Goal: Task Accomplishment & Management: Manage account settings

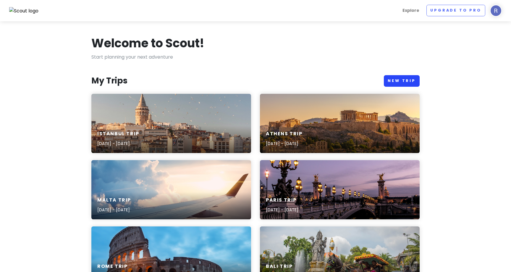
click at [401, 81] on link "New Trip" at bounding box center [401, 81] width 36 height 12
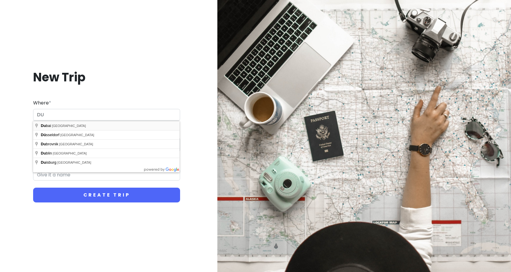
type input "[GEOGRAPHIC_DATA] - [GEOGRAPHIC_DATA]"
type input "Dubai Trip"
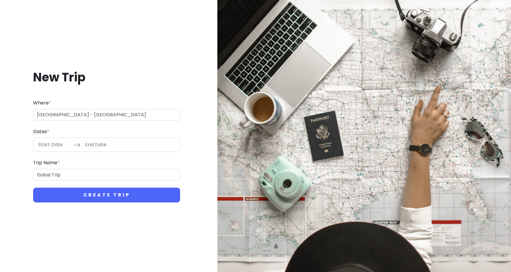
click at [56, 142] on input "Start Date" at bounding box center [54, 145] width 38 height 14
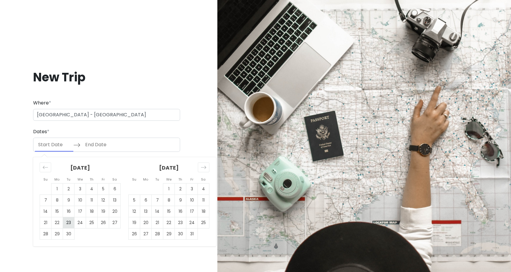
click at [68, 221] on td "23" at bounding box center [69, 222] width 12 height 11
type input "[DATE]"
click at [81, 224] on td "24" at bounding box center [80, 222] width 12 height 11
type input "[DATE]"
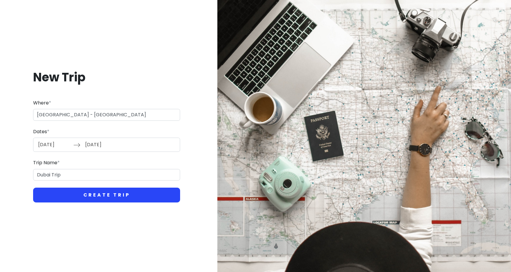
click at [90, 198] on button "Create Trip" at bounding box center [106, 194] width 147 height 15
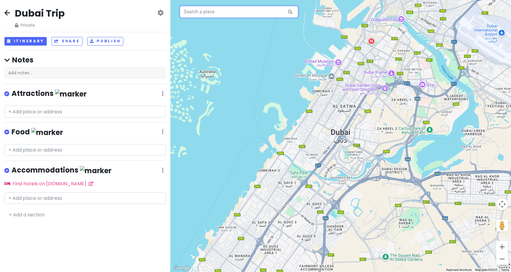
click at [215, 17] on input "text" at bounding box center [239, 12] width 118 height 12
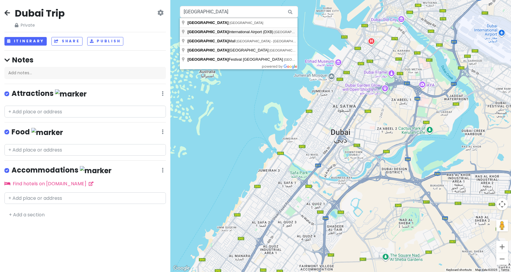
type input "[GEOGRAPHIC_DATA] (DXB) - [GEOGRAPHIC_DATA] - [GEOGRAPHIC_DATA]"
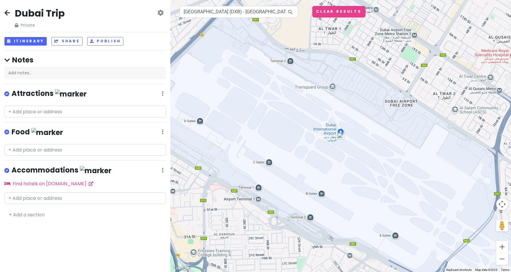
click at [342, 136] on img at bounding box center [340, 135] width 7 height 7
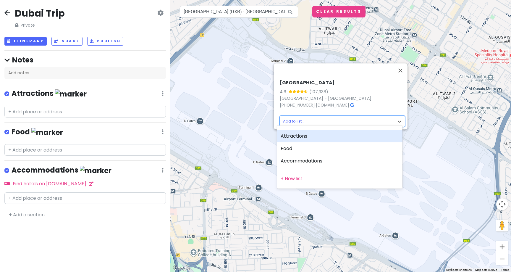
click at [298, 121] on body "Dubai Trip Private Change Dates Make a Copy Delete Trip Go Pro ⚡️ Give Feedback…" at bounding box center [255, 136] width 511 height 272
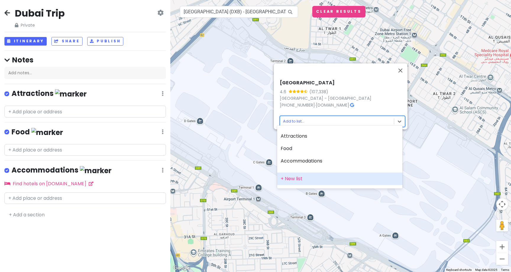
click at [295, 178] on div "+ New list" at bounding box center [339, 178] width 125 height 12
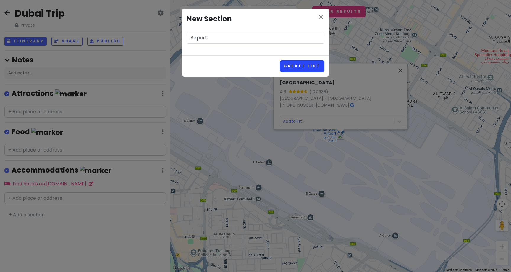
type input "Airport"
click at [316, 66] on button "Create List" at bounding box center [301, 66] width 45 height 12
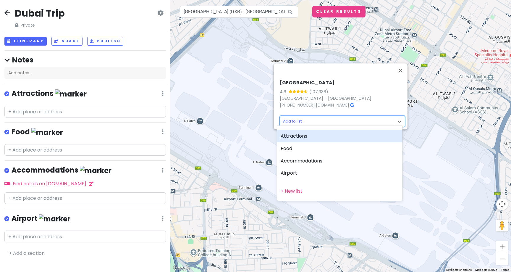
click at [295, 117] on body "Dubai Trip Private Change Dates Make a Copy Delete Trip Go Pro ⚡️ Give Feedback…" at bounding box center [255, 136] width 511 height 272
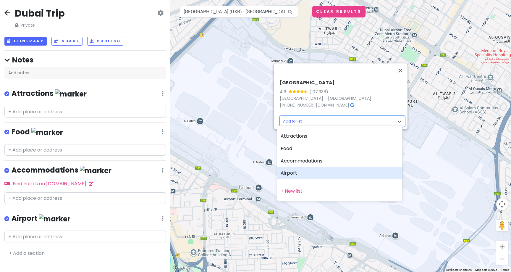
click at [294, 176] on div "Airport" at bounding box center [339, 173] width 125 height 12
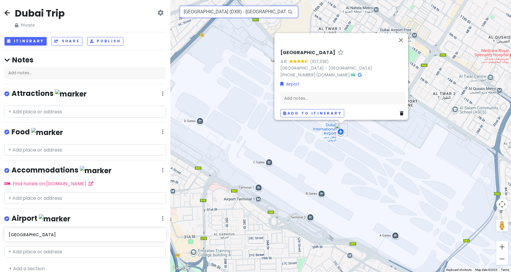
click at [273, 12] on input "[GEOGRAPHIC_DATA] (DXB) - [GEOGRAPHIC_DATA] - [GEOGRAPHIC_DATA]" at bounding box center [239, 12] width 118 height 12
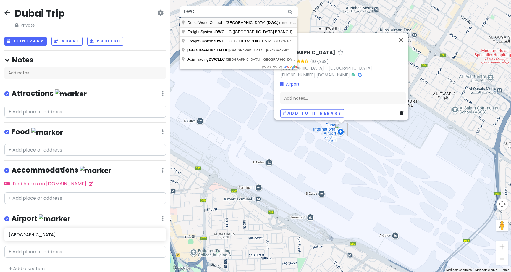
type input "Dubai World Central - [GEOGRAPHIC_DATA] (DWC) - [GEOGRAPHIC_DATA] Rd - [GEOGRAP…"
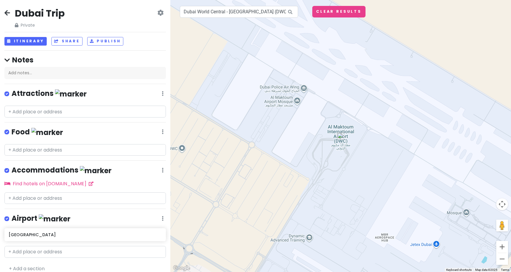
click at [341, 136] on img at bounding box center [340, 135] width 7 height 7
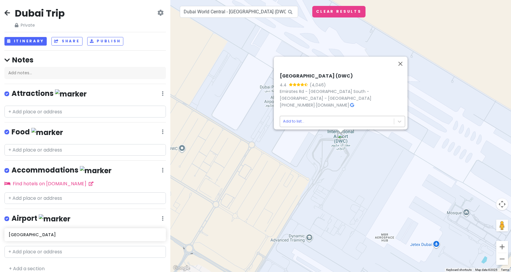
click at [294, 117] on body "Dubai Trip Private Change Dates Make a Copy Delete Trip Go Pro ⚡️ Give Feedback…" at bounding box center [255, 136] width 511 height 272
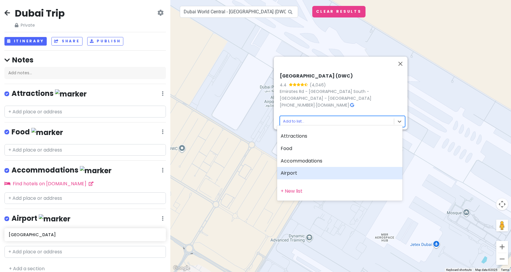
click at [296, 175] on div "Airport" at bounding box center [339, 173] width 125 height 12
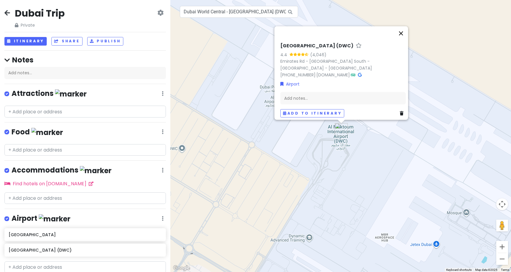
click at [404, 38] on button "Close" at bounding box center [401, 33] width 14 height 14
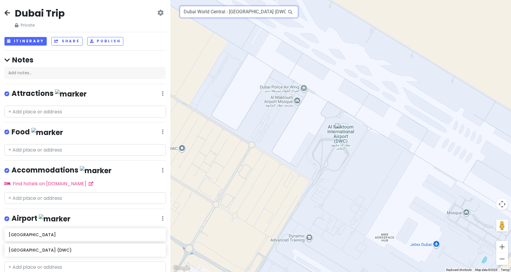
click at [272, 14] on input "Dubai World Central - [GEOGRAPHIC_DATA] (DWC) - [GEOGRAPHIC_DATA] Rd - [GEOGRAP…" at bounding box center [239, 12] width 118 height 12
paste input "TIME [GEOGRAPHIC_DATA]"
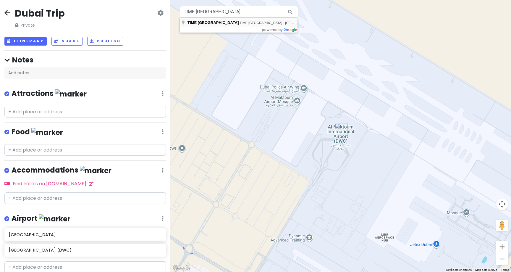
type input "TIME [GEOGRAPHIC_DATA], TIME [GEOGRAPHIC_DATA] - [GEOGRAPHIC_DATA] - [GEOGRAPHI…"
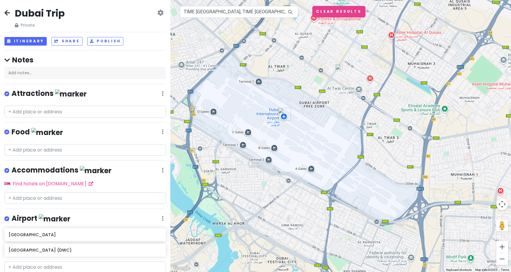
drag, startPoint x: 305, startPoint y: 125, endPoint x: 286, endPoint y: 170, distance: 49.1
click at [286, 170] on div at bounding box center [340, 136] width 340 height 272
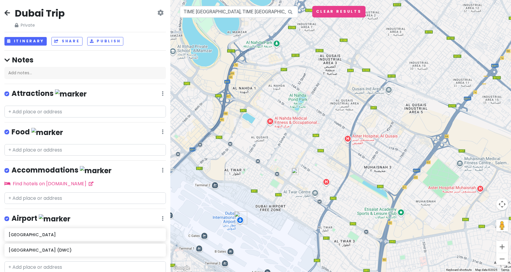
click at [295, 170] on img at bounding box center [294, 171] width 7 height 7
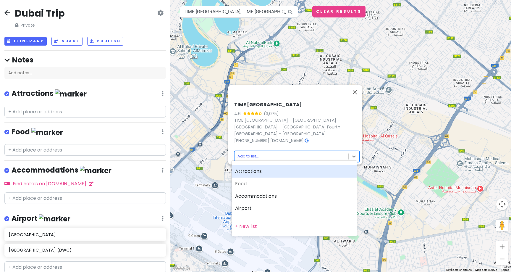
click at [245, 152] on body "Dubai Trip Private Change Dates Make a Copy Delete Trip Go Pro ⚡️ Give Feedback…" at bounding box center [255, 136] width 511 height 272
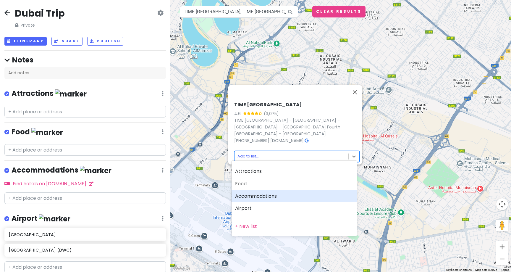
click at [252, 198] on div "Accommodations" at bounding box center [293, 196] width 125 height 12
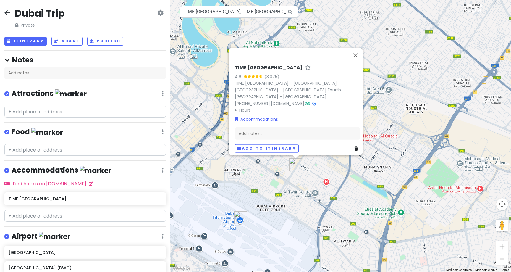
click at [309, 195] on div "TIME [GEOGRAPHIC_DATA] 4.6 (3,075) TIME [GEOGRAPHIC_DATA] - [GEOGRAPHIC_DATA] -…" at bounding box center [340, 136] width 340 height 272
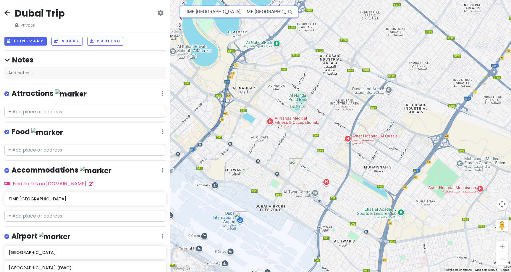
click at [269, 12] on input "TIME [GEOGRAPHIC_DATA], TIME [GEOGRAPHIC_DATA] - [GEOGRAPHIC_DATA] - [GEOGRAPHI…" at bounding box center [239, 12] width 118 height 12
click at [282, 12] on input "TIME [GEOGRAPHIC_DATA], TIME [GEOGRAPHIC_DATA] - [GEOGRAPHIC_DATA] - [GEOGRAPHI…" at bounding box center [239, 12] width 118 height 12
paste input "Al Fahidi"
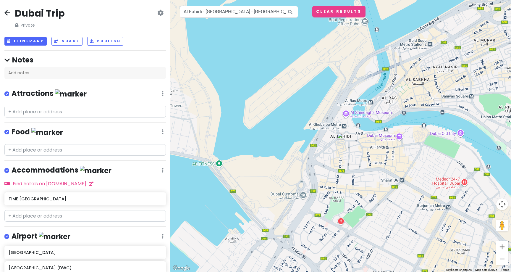
click at [340, 135] on img at bounding box center [340, 135] width 7 height 7
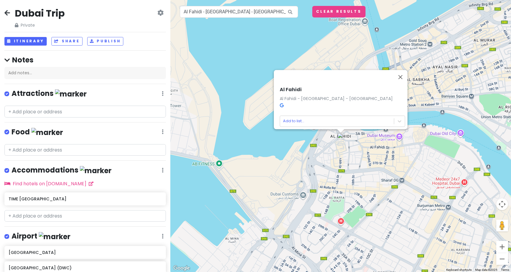
click at [279, 103] on icon at bounding box center [281, 105] width 4 height 4
click at [294, 117] on body "Dubai Trip Private Change Dates Make a Copy Delete Trip Go Pro ⚡️ Give Feedback…" at bounding box center [255, 136] width 511 height 272
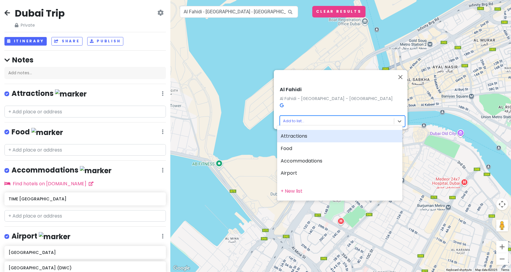
click at [295, 137] on div "Attractions" at bounding box center [339, 136] width 125 height 12
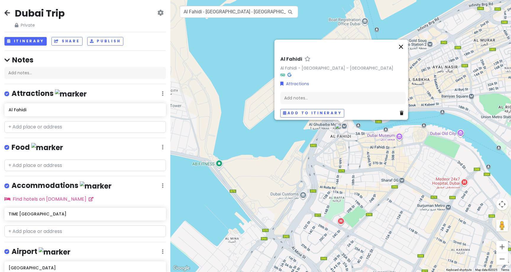
click at [405, 43] on button "Close" at bounding box center [401, 47] width 14 height 14
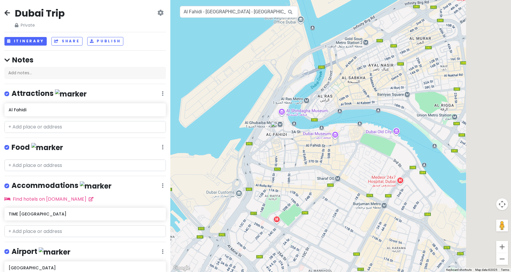
drag, startPoint x: 335, startPoint y: 165, endPoint x: 269, endPoint y: 164, distance: 66.2
click at [269, 164] on div at bounding box center [340, 136] width 340 height 272
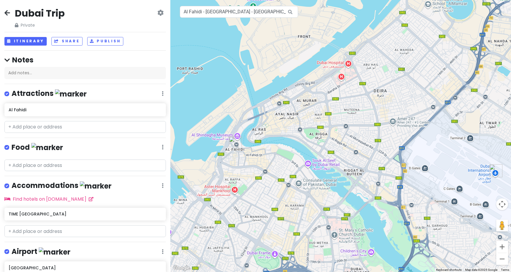
drag, startPoint x: 336, startPoint y: 191, endPoint x: 317, endPoint y: 182, distance: 21.3
click at [317, 182] on div at bounding box center [340, 136] width 340 height 272
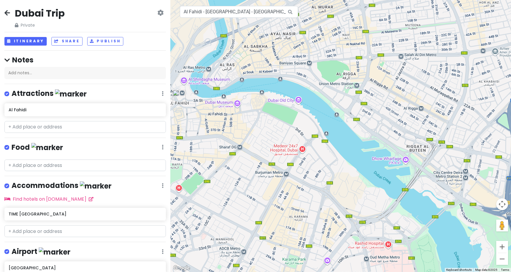
drag, startPoint x: 254, startPoint y: 149, endPoint x: 277, endPoint y: 155, distance: 23.9
click at [277, 155] on div at bounding box center [340, 136] width 340 height 272
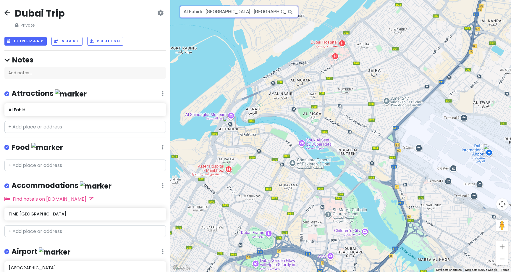
click at [276, 13] on input "Al Fahidi - [GEOGRAPHIC_DATA] - [GEOGRAPHIC_DATA]" at bounding box center [239, 12] width 118 height 12
paste input "[GEOGRAPHIC_DATA]"
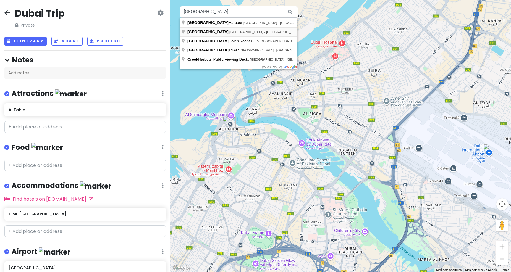
type input "[GEOGRAPHIC_DATA] - [GEOGRAPHIC_DATA] - [GEOGRAPHIC_DATA]"
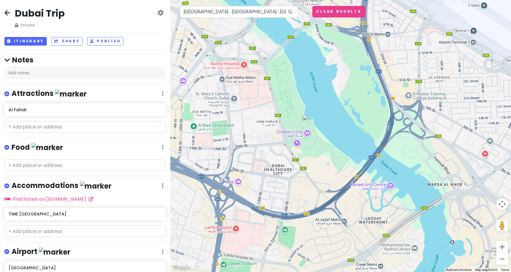
drag, startPoint x: 422, startPoint y: 181, endPoint x: 387, endPoint y: 164, distance: 39.6
click at [387, 164] on div at bounding box center [340, 136] width 340 height 272
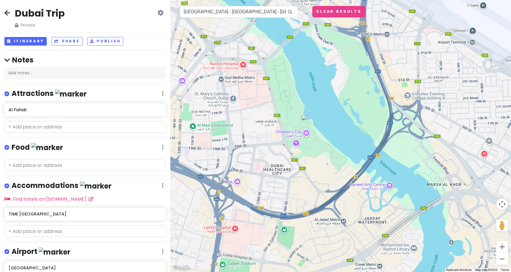
drag, startPoint x: 391, startPoint y: 168, endPoint x: 380, endPoint y: 167, distance: 11.9
click at [380, 167] on div at bounding box center [340, 136] width 340 height 272
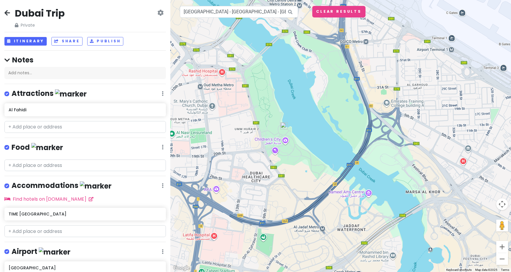
drag, startPoint x: 397, startPoint y: 177, endPoint x: 394, endPoint y: 187, distance: 10.8
click at [394, 187] on div at bounding box center [340, 136] width 340 height 272
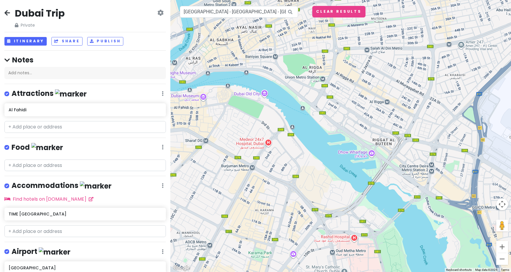
drag, startPoint x: 280, startPoint y: 86, endPoint x: 328, endPoint y: 148, distance: 78.5
click at [328, 148] on div at bounding box center [340, 136] width 340 height 272
click at [265, 94] on div at bounding box center [340, 136] width 340 height 272
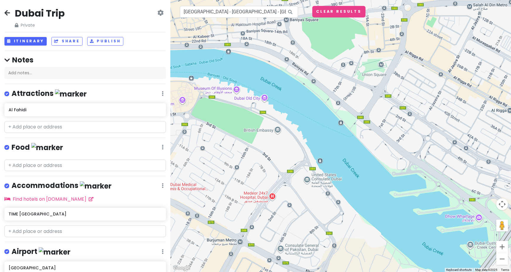
click at [263, 98] on div at bounding box center [340, 136] width 340 height 272
click at [277, 14] on input "[GEOGRAPHIC_DATA] - [GEOGRAPHIC_DATA] - [GEOGRAPHIC_DATA]" at bounding box center [239, 12] width 118 height 12
click at [263, 100] on div at bounding box center [340, 136] width 340 height 272
click at [263, 97] on div at bounding box center [340, 136] width 340 height 272
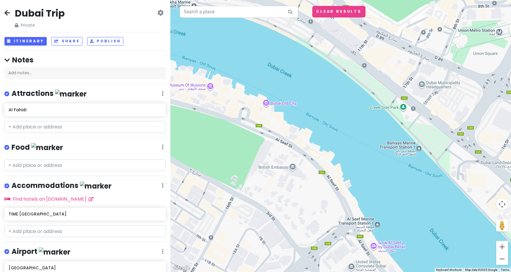
click at [267, 104] on div at bounding box center [340, 136] width 340 height 272
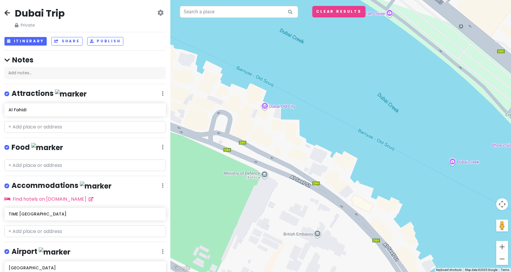
click at [264, 105] on div at bounding box center [340, 136] width 340 height 272
click at [265, 107] on div at bounding box center [340, 136] width 340 height 272
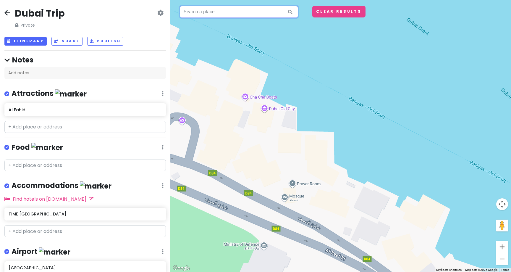
click at [235, 14] on input "text" at bounding box center [239, 12] width 118 height 12
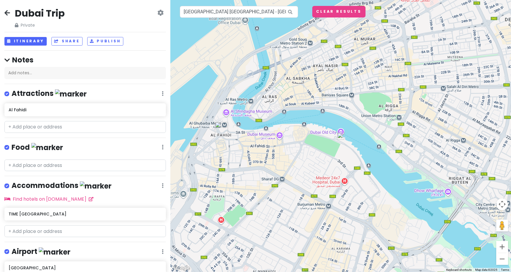
click at [339, 135] on img at bounding box center [340, 135] width 7 height 7
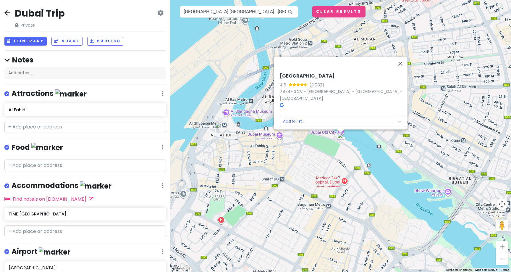
click at [290, 115] on body "Dubai Trip Private Change Dates Make a Copy Delete Trip Go Pro ⚡️ Give Feedback…" at bounding box center [255, 136] width 511 height 272
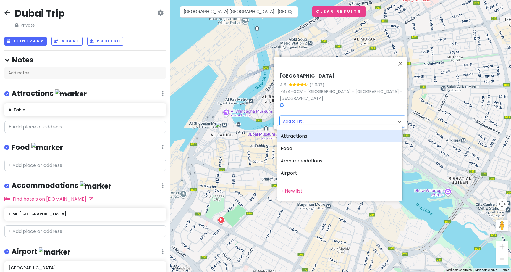
click at [291, 137] on div "Attractions" at bounding box center [339, 136] width 125 height 12
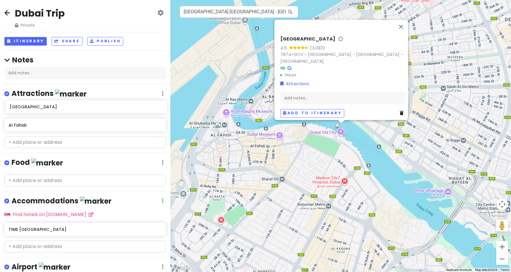
drag, startPoint x: 49, startPoint y: 125, endPoint x: 51, endPoint y: 108, distance: 17.2
click at [51, 108] on div "Al Fahidi [GEOGRAPHIC_DATA]" at bounding box center [85, 118] width 170 height 30
click at [402, 31] on button "Close" at bounding box center [401, 26] width 14 height 14
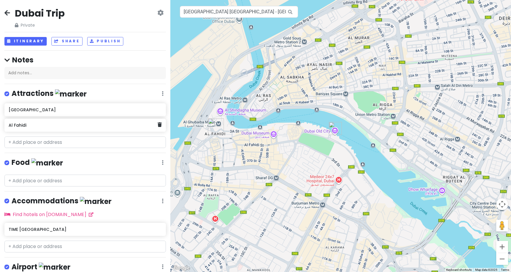
drag, startPoint x: 301, startPoint y: 174, endPoint x: 254, endPoint y: 160, distance: 48.9
click at [254, 160] on div at bounding box center [340, 136] width 340 height 272
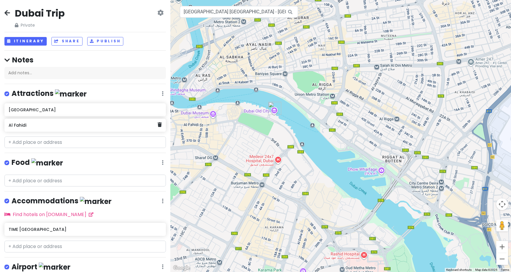
drag, startPoint x: 315, startPoint y: 168, endPoint x: 292, endPoint y: 160, distance: 24.1
click at [292, 160] on div at bounding box center [340, 136] width 340 height 272
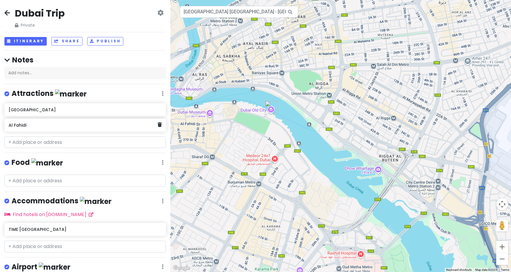
click at [309, 126] on div at bounding box center [340, 136] width 340 height 272
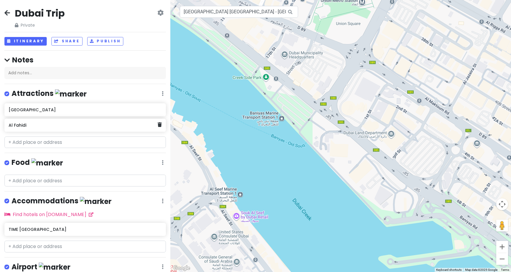
click at [280, 118] on div at bounding box center [340, 136] width 340 height 272
click at [209, 12] on input "[GEOGRAPHIC_DATA] [GEOGRAPHIC_DATA] - [GEOGRAPHIC_DATA] - [GEOGRAPHIC_DATA]" at bounding box center [239, 12] width 118 height 12
paste input "Al Khayma Heritage Restaurant"
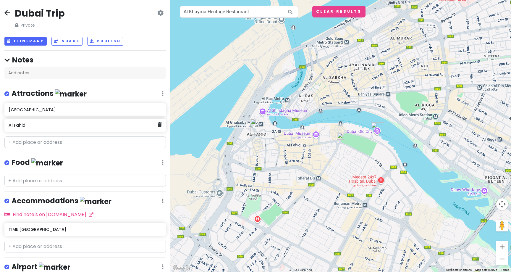
click at [340, 137] on img at bounding box center [340, 135] width 7 height 7
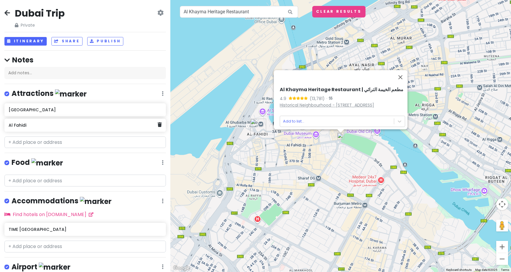
click at [338, 102] on link "Historical Neighbourhood - [STREET_ADDRESS]" at bounding box center [326, 105] width 94 height 6
click at [251, 14] on input "Al Khayma Heritage Restaurant" at bounding box center [239, 12] width 118 height 12
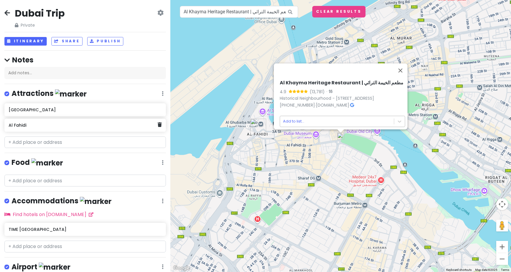
click at [298, 117] on body "Dubai Trip Private Change Dates Make a Copy Delete Trip Go Pro ⚡️ Give Feedback…" at bounding box center [255, 136] width 511 height 272
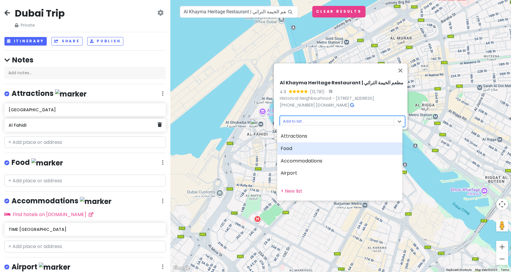
click at [298, 148] on div "Food" at bounding box center [339, 148] width 125 height 12
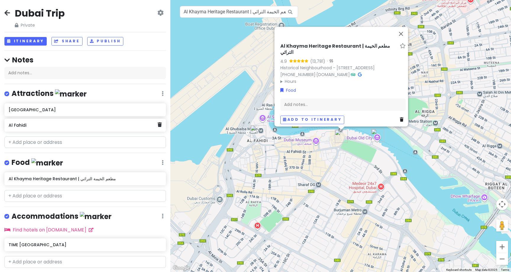
click at [226, 18] on div "Al Khayma Heritage Restaurant | مطعم الخيمة التراثي 4.9 (13,781) · Historical N…" at bounding box center [340, 136] width 340 height 272
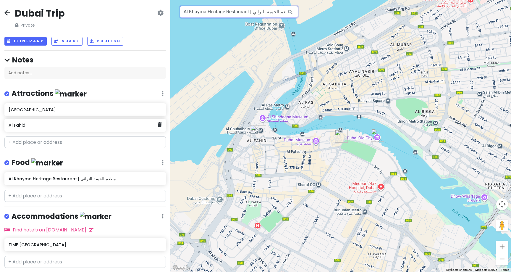
click at [226, 13] on input "Al Khayma Heritage Restaurant | مطعم الخيمة التراثي, Historical Neighbourhood -…" at bounding box center [239, 12] width 118 height 12
paste input "Burj Khalifa"
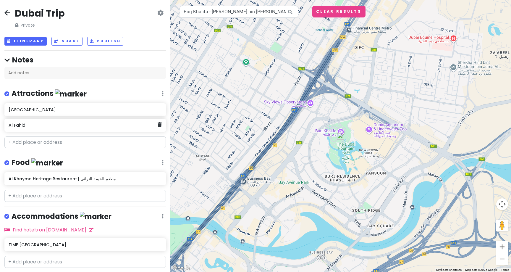
click at [341, 134] on img at bounding box center [340, 135] width 7 height 7
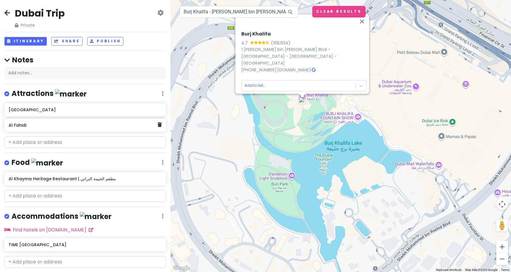
drag, startPoint x: 345, startPoint y: 140, endPoint x: 341, endPoint y: 186, distance: 46.0
click at [341, 186] on div "Burj Khalifa 4.7 (168,634) [STREET_ADDRESS][PERSON_NAME][PERSON_NAME] [PHONE_NU…" at bounding box center [340, 136] width 340 height 272
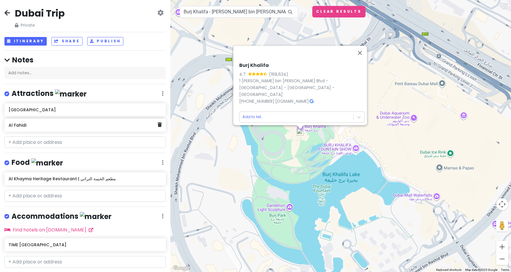
click at [435, 197] on div "Burj Khalifa 4.7 (168,634) [STREET_ADDRESS][PERSON_NAME][PERSON_NAME] [PHONE_NU…" at bounding box center [340, 136] width 340 height 272
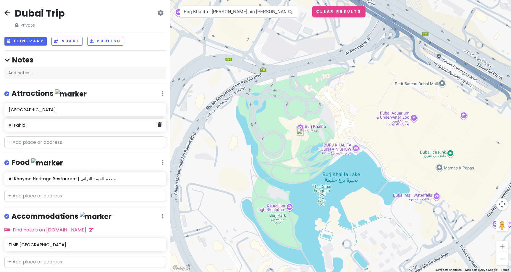
click at [437, 198] on div at bounding box center [340, 136] width 340 height 272
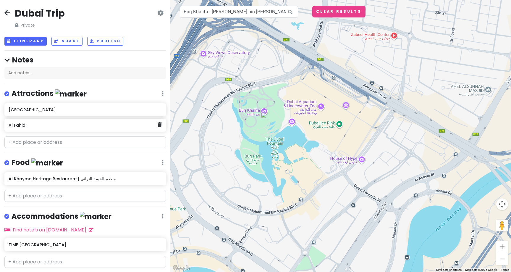
click at [264, 116] on img at bounding box center [264, 115] width 7 height 7
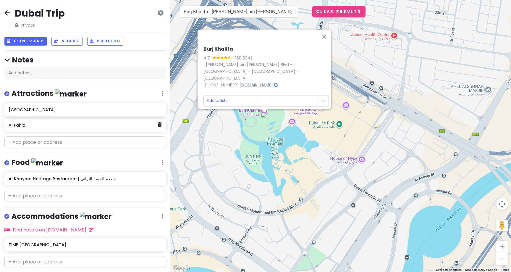
click at [263, 82] on link "[DOMAIN_NAME]" at bounding box center [255, 85] width 33 height 6
click at [241, 71] on div "1 [PERSON_NAME] bin [PERSON_NAME] Blvd - [GEOGRAPHIC_DATA] - [GEOGRAPHIC_DATA] …" at bounding box center [265, 71] width 125 height 20
click at [246, 68] on link "1 [PERSON_NAME] bin [PERSON_NAME] Blvd - [GEOGRAPHIC_DATA] - [GEOGRAPHIC_DATA] …" at bounding box center [250, 70] width 95 height 19
click at [276, 13] on input "Burj Khalifa - [PERSON_NAME] bin [PERSON_NAME][GEOGRAPHIC_DATA] - [GEOGRAPHIC_D…" at bounding box center [239, 12] width 118 height 12
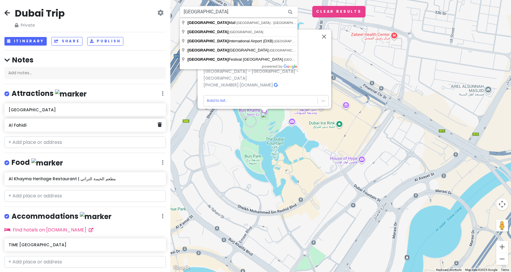
type input "[GEOGRAPHIC_DATA] - [GEOGRAPHIC_DATA] - [GEOGRAPHIC_DATA]"
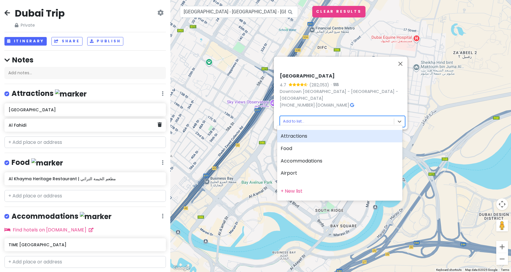
click at [290, 115] on body "Dubai Trip Private Change Dates Make a Copy Delete Trip Go Pro ⚡️ Give Feedback…" at bounding box center [255, 136] width 511 height 272
click at [298, 136] on div "Attractions" at bounding box center [339, 136] width 125 height 12
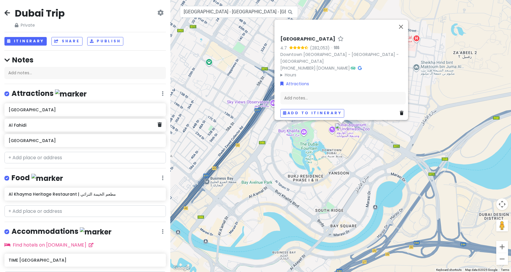
click at [303, 132] on div "[GEOGRAPHIC_DATA] 4.7 (282,053) · [GEOGRAPHIC_DATA] - [GEOGRAPHIC_DATA] - [GEOG…" at bounding box center [340, 136] width 340 height 272
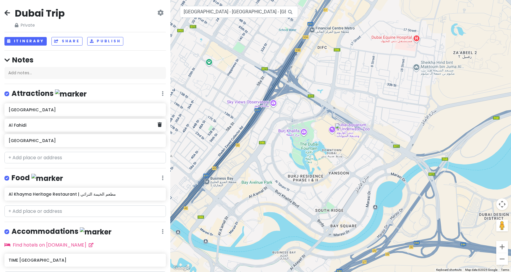
click at [304, 133] on div at bounding box center [340, 136] width 340 height 272
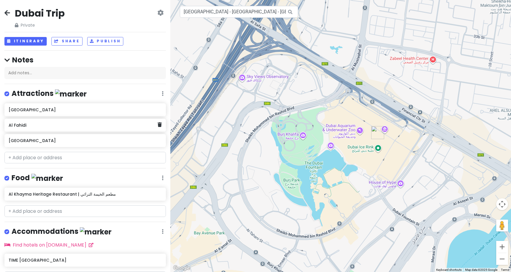
click at [360, 130] on div at bounding box center [340, 136] width 340 height 272
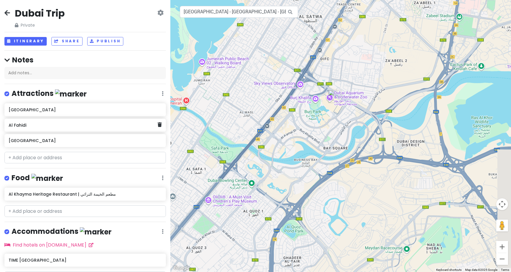
drag, startPoint x: 357, startPoint y: 200, endPoint x: 326, endPoint y: 170, distance: 43.5
click at [326, 170] on div at bounding box center [340, 136] width 340 height 272
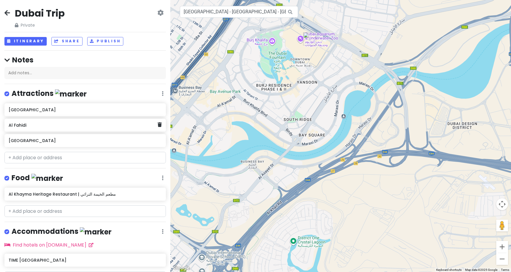
drag, startPoint x: 340, startPoint y: 145, endPoint x: 308, endPoint y: 155, distance: 33.8
click at [308, 155] on div at bounding box center [340, 136] width 340 height 272
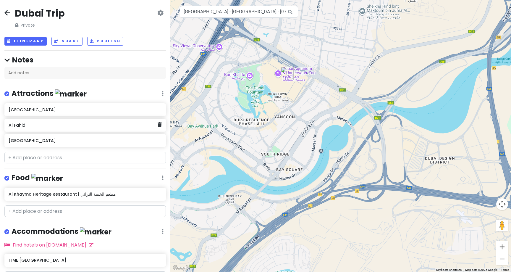
drag, startPoint x: 342, startPoint y: 170, endPoint x: 318, endPoint y: 206, distance: 43.1
click at [318, 206] on div at bounding box center [340, 136] width 340 height 272
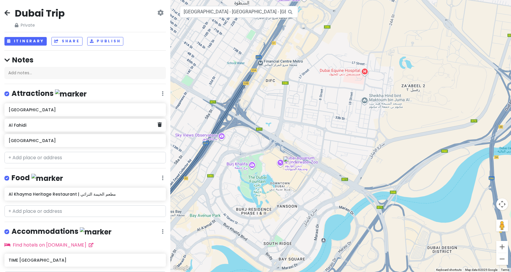
drag, startPoint x: 341, startPoint y: 134, endPoint x: 343, endPoint y: 225, distance: 90.7
click at [343, 225] on div at bounding box center [340, 136] width 340 height 272
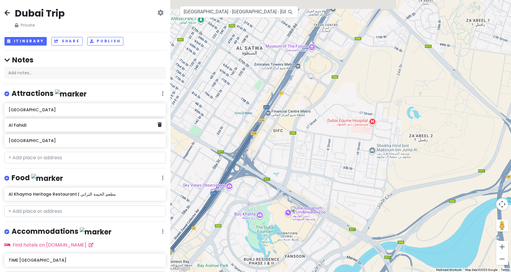
drag, startPoint x: 344, startPoint y: 177, endPoint x: 352, endPoint y: 228, distance: 51.7
click at [352, 228] on div at bounding box center [340, 136] width 340 height 272
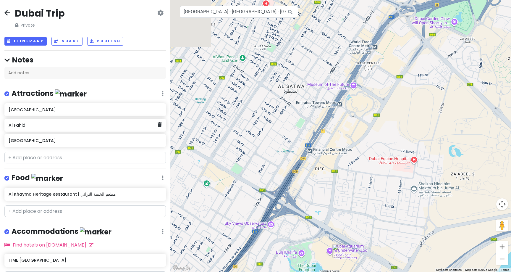
drag, startPoint x: 329, startPoint y: 173, endPoint x: 372, endPoint y: 212, distance: 57.7
click at [372, 212] on div at bounding box center [340, 136] width 340 height 272
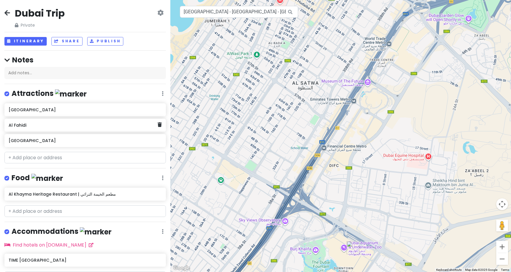
drag, startPoint x: 341, startPoint y: 196, endPoint x: 356, endPoint y: 193, distance: 15.1
click at [356, 193] on div at bounding box center [340, 136] width 340 height 272
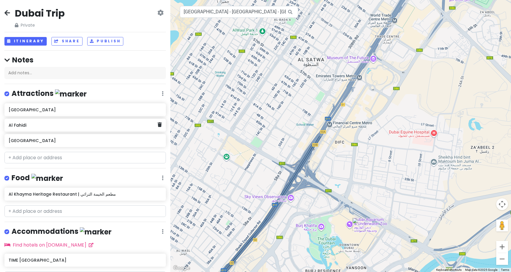
drag, startPoint x: 368, startPoint y: 211, endPoint x: 373, endPoint y: 186, distance: 24.9
click at [373, 186] on div at bounding box center [340, 136] width 340 height 272
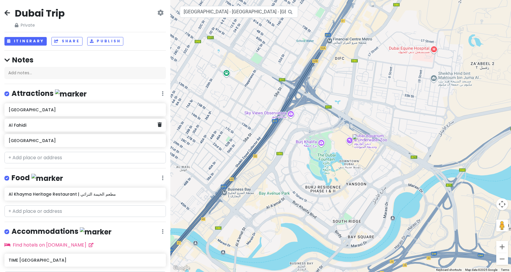
drag, startPoint x: 394, startPoint y: 205, endPoint x: 394, endPoint y: 118, distance: 87.2
click at [394, 118] on div at bounding box center [340, 136] width 340 height 272
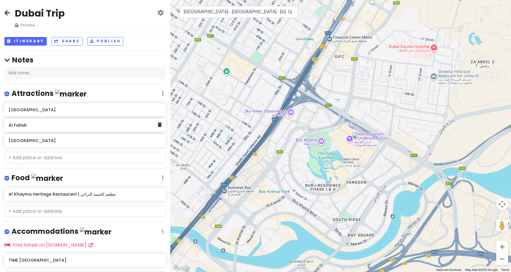
click at [291, 111] on div at bounding box center [340, 136] width 340 height 272
click at [291, 114] on div at bounding box center [340, 136] width 340 height 272
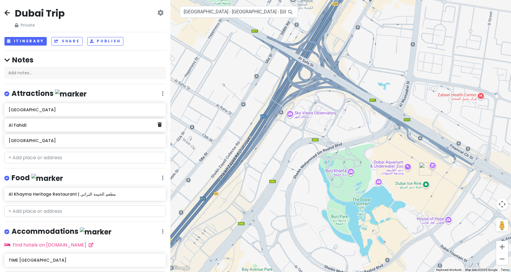
click at [291, 114] on div at bounding box center [340, 136] width 340 height 272
click at [276, 10] on input "[GEOGRAPHIC_DATA] - [GEOGRAPHIC_DATA] - [GEOGRAPHIC_DATA]" at bounding box center [239, 12] width 118 height 12
click at [290, 116] on div at bounding box center [340, 136] width 340 height 272
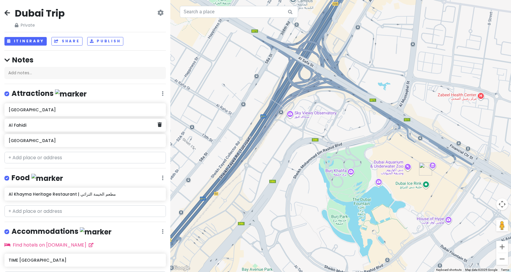
click at [290, 116] on div at bounding box center [340, 136] width 340 height 272
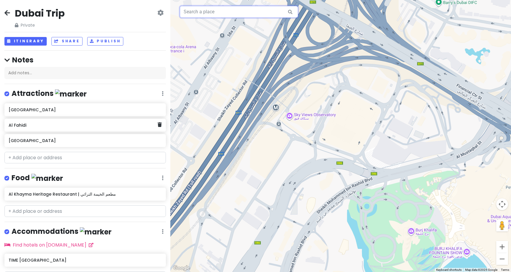
click at [240, 12] on input "text" at bounding box center [239, 12] width 118 height 12
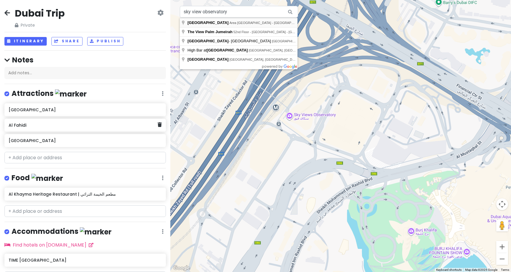
type input "[GEOGRAPHIC_DATA], [GEOGRAPHIC_DATA] - [GEOGRAPHIC_DATA] - [GEOGRAPHIC_DATA]"
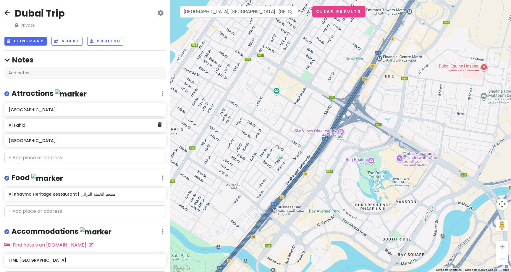
click at [340, 134] on img at bounding box center [340, 135] width 7 height 7
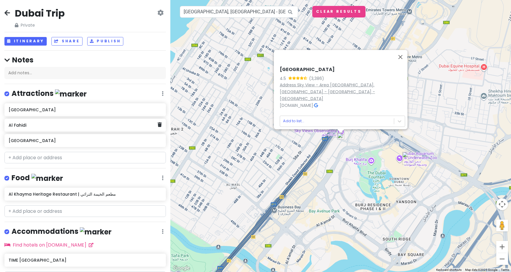
click at [344, 90] on link "Address Sky View - Area [GEOGRAPHIC_DATA], [GEOGRAPHIC_DATA] - [GEOGRAPHIC_DATA…" at bounding box center [326, 91] width 95 height 19
click at [402, 61] on button "Close" at bounding box center [400, 57] width 14 height 14
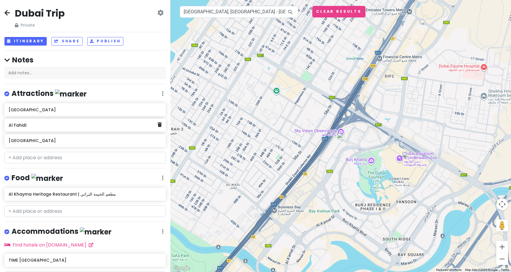
click at [6, 12] on icon at bounding box center [7, 12] width 6 height 5
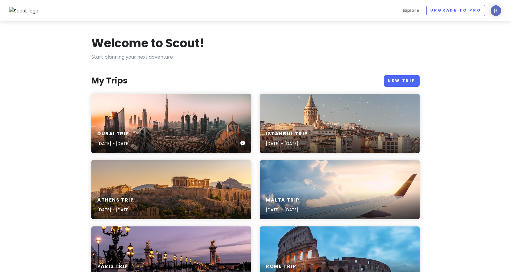
click at [139, 119] on div "[GEOGRAPHIC_DATA] Trip [DATE] - [DATE]" at bounding box center [171, 123] width 160 height 59
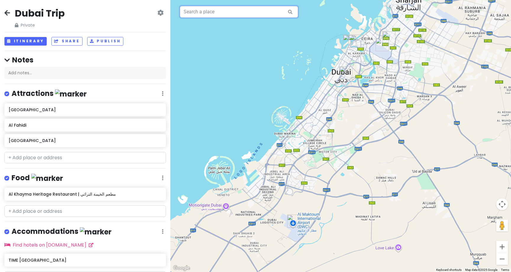
click at [258, 9] on input "text" at bounding box center [239, 12] width 118 height 12
paste input "Spice Souk"
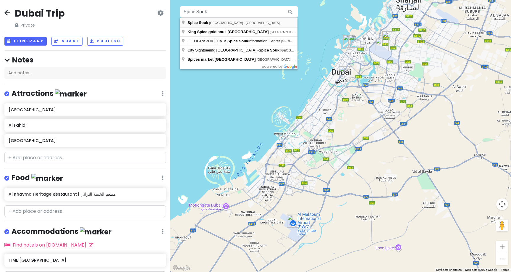
type input "Spice Souk - [GEOGRAPHIC_DATA] - [GEOGRAPHIC_DATA]"
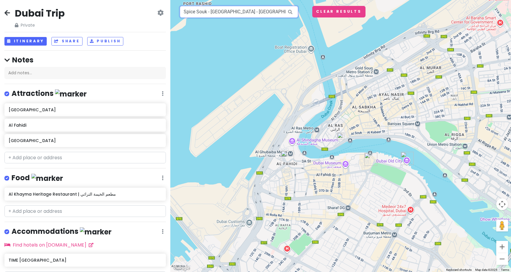
click at [276, 14] on input "Spice Souk - [GEOGRAPHIC_DATA] - [GEOGRAPHIC_DATA]" at bounding box center [239, 12] width 118 height 12
drag, startPoint x: 327, startPoint y: 92, endPoint x: 266, endPoint y: 71, distance: 64.2
click at [266, 71] on div at bounding box center [340, 136] width 340 height 272
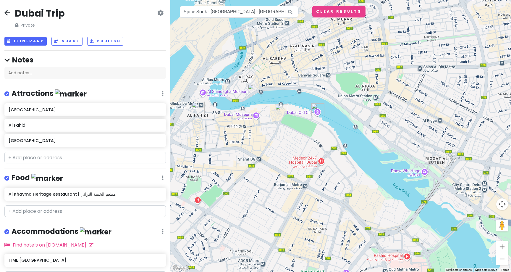
drag, startPoint x: 298, startPoint y: 126, endPoint x: 381, endPoint y: 139, distance: 83.7
click at [381, 139] on div at bounding box center [340, 136] width 340 height 272
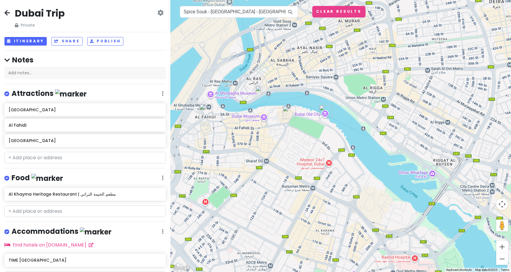
drag, startPoint x: 328, startPoint y: 128, endPoint x: 355, endPoint y: 146, distance: 32.0
click at [355, 146] on div at bounding box center [340, 136] width 340 height 272
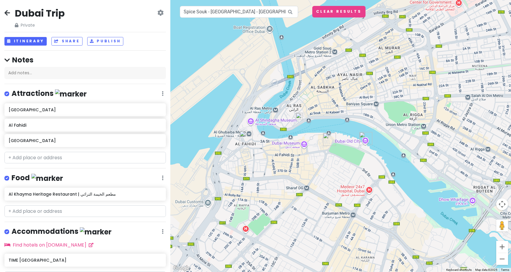
click at [300, 116] on img at bounding box center [298, 116] width 7 height 7
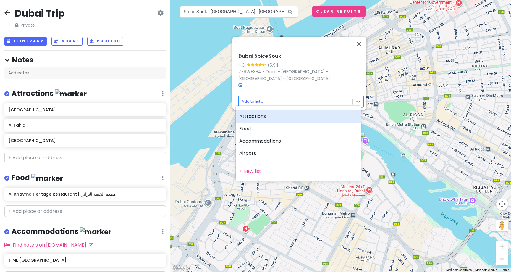
click at [247, 98] on body "Dubai Trip Private Change Dates Make a Copy Delete Trip Go Pro ⚡️ Give Feedback…" at bounding box center [255, 136] width 511 height 272
click at [256, 113] on div "Attractions" at bounding box center [297, 116] width 125 height 12
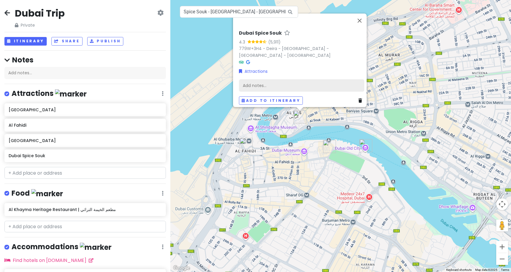
click at [268, 84] on div "Add notes..." at bounding box center [301, 85] width 125 height 12
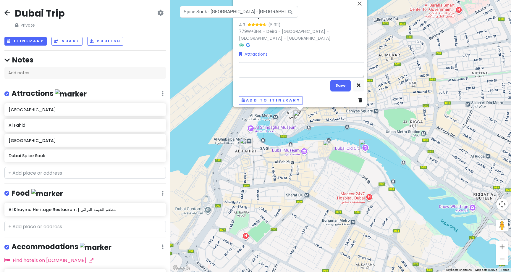
type textarea "x"
type textarea "Gold Souk"
click at [360, 8] on div "Dubai Spice Souk 4.3 (5,911) 779W+3H4 - Deira - [GEOGRAPHIC_DATA] - [GEOGRAPHIC…" at bounding box center [340, 136] width 340 height 272
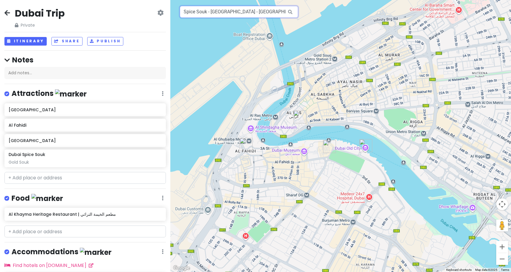
click at [279, 9] on input "Spice Souk - [GEOGRAPHIC_DATA] - [GEOGRAPHIC_DATA]" at bounding box center [239, 12] width 118 height 12
paste input "Gold Souk"
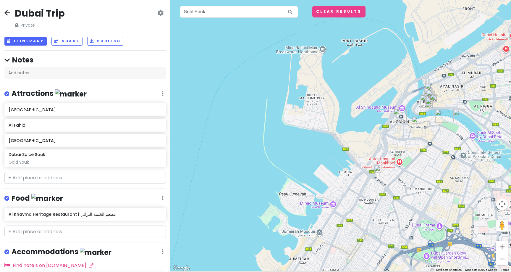
drag, startPoint x: 425, startPoint y: 123, endPoint x: 399, endPoint y: 116, distance: 27.4
click at [399, 116] on div "To navigate, press the arrow keys." at bounding box center [340, 136] width 340 height 272
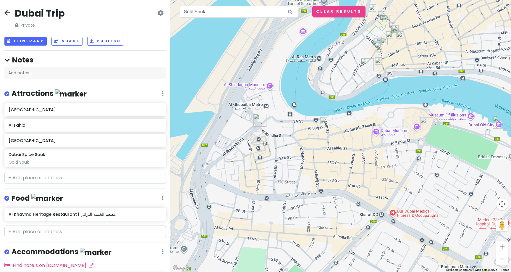
click at [379, 64] on img at bounding box center [378, 60] width 7 height 7
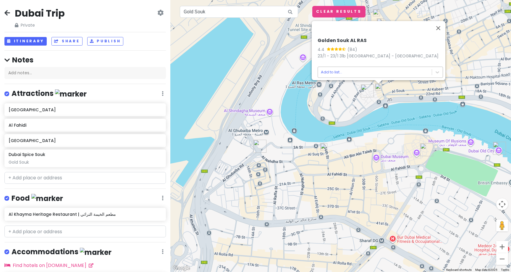
click at [333, 69] on body "Dubai Trip Private Change Dates Make a Copy Delete Trip Go Pro ⚡️ Give Feedback…" at bounding box center [255, 136] width 511 height 272
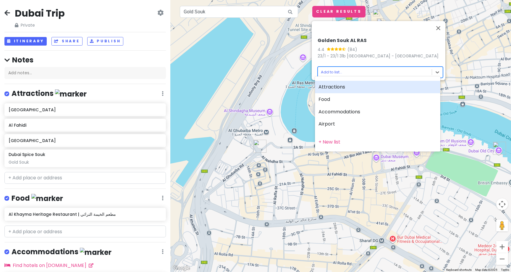
click at [332, 88] on div "Attractions" at bounding box center [377, 87] width 125 height 12
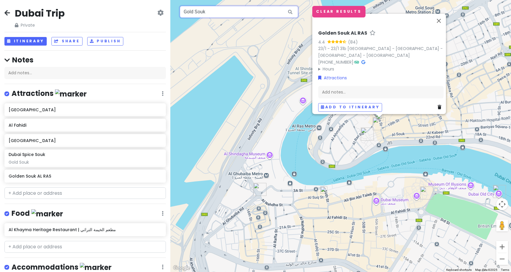
click at [228, 14] on input "Gold Souk" at bounding box center [239, 12] width 118 height 12
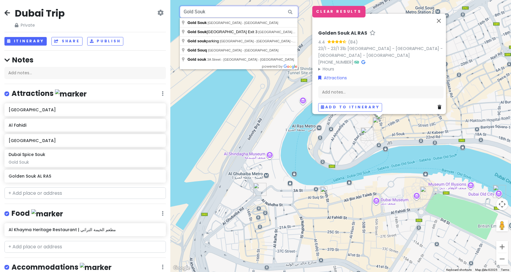
paste input "[DEMOGRAPHIC_DATA]"
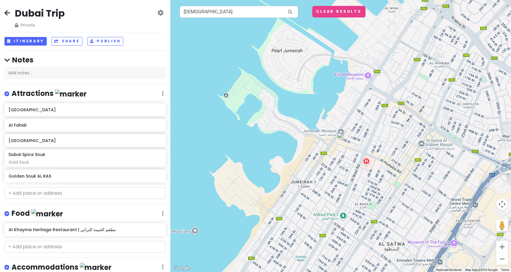
click at [340, 135] on img at bounding box center [340, 135] width 7 height 7
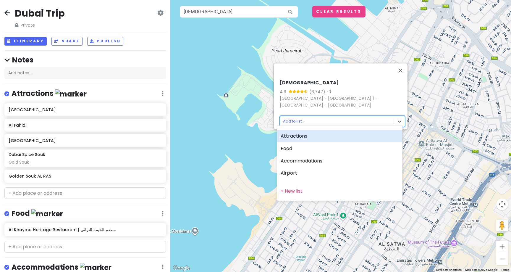
click at [295, 117] on body "Dubai Trip Private Change Dates Make a Copy Delete Trip Go Pro ⚡️ Give Feedback…" at bounding box center [255, 136] width 511 height 272
click at [298, 137] on div "Attractions" at bounding box center [339, 136] width 125 height 12
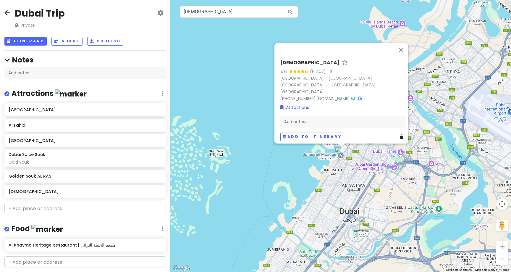
drag, startPoint x: 370, startPoint y: 191, endPoint x: 311, endPoint y: 190, distance: 58.2
click at [311, 190] on div "[DEMOGRAPHIC_DATA] (6,747) · [GEOGRAPHIC_DATA] - [GEOGRAPHIC_DATA] - [GEOGRAPHI…" at bounding box center [340, 136] width 340 height 272
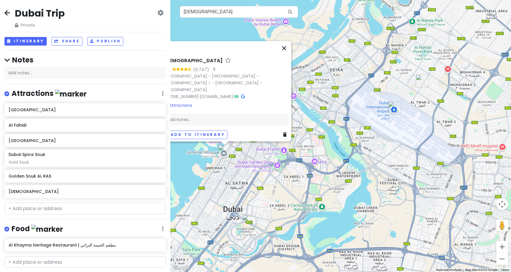
click at [288, 53] on button "Close" at bounding box center [284, 48] width 14 height 14
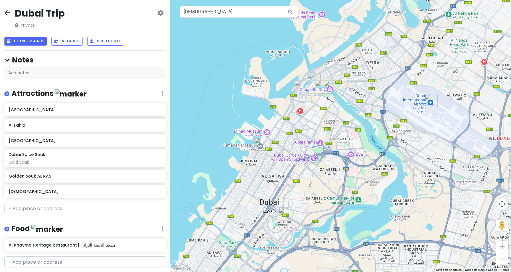
drag, startPoint x: 259, startPoint y: 147, endPoint x: 295, endPoint y: 140, distance: 37.6
click at [295, 140] on div at bounding box center [340, 136] width 340 height 272
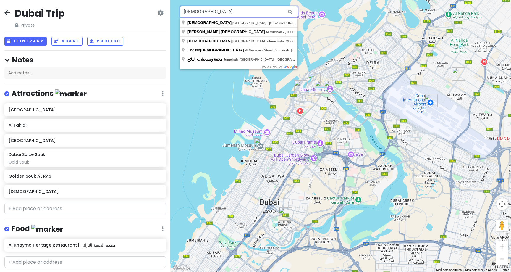
click at [228, 11] on input "[DEMOGRAPHIC_DATA]" at bounding box center [239, 12] width 118 height 12
paste input "[PERSON_NAME]清真寺"
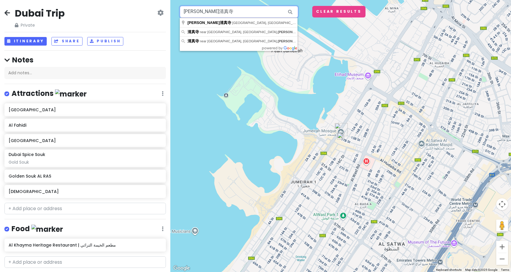
paste input "布尔迪拜码头阿布拉"
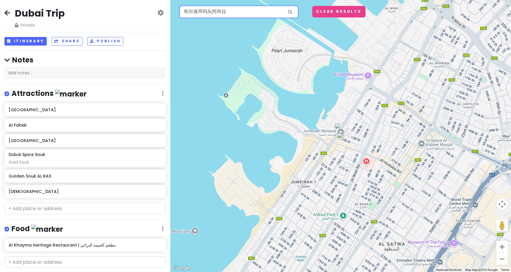
type input "布尔迪拜码头阿布拉"
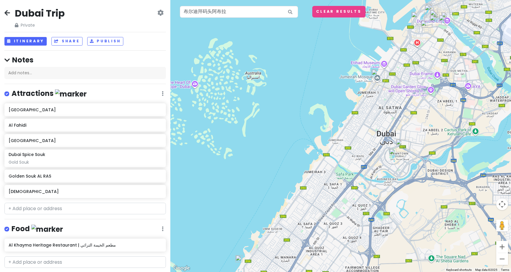
click at [392, 151] on img at bounding box center [392, 151] width 7 height 7
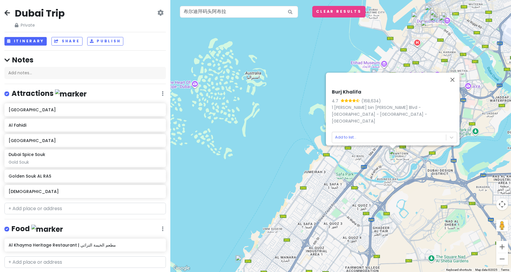
click at [424, 24] on img at bounding box center [423, 23] width 7 height 7
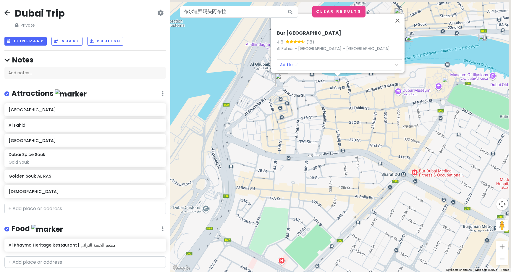
drag, startPoint x: 433, startPoint y: 93, endPoint x: 283, endPoint y: 203, distance: 185.9
click at [283, 203] on div "Bur [GEOGRAPHIC_DATA] 4.6 (18) Al Fahidi - [GEOGRAPHIC_DATA] - [GEOGRAPHIC_DATA…" at bounding box center [340, 136] width 340 height 272
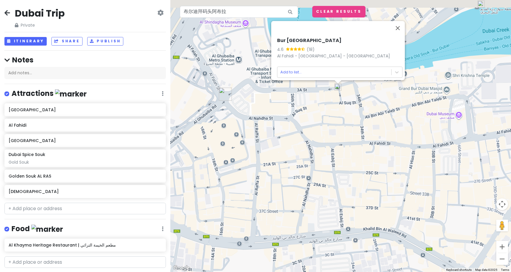
drag, startPoint x: 378, startPoint y: 113, endPoint x: 315, endPoint y: 211, distance: 115.9
click at [315, 211] on div "Bur [GEOGRAPHIC_DATA] 4.6 (18) Al Fahidi - [GEOGRAPHIC_DATA] - [GEOGRAPHIC_DATA…" at bounding box center [340, 136] width 340 height 272
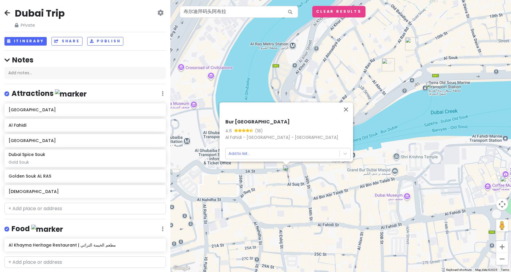
click at [430, 84] on img at bounding box center [428, 85] width 7 height 7
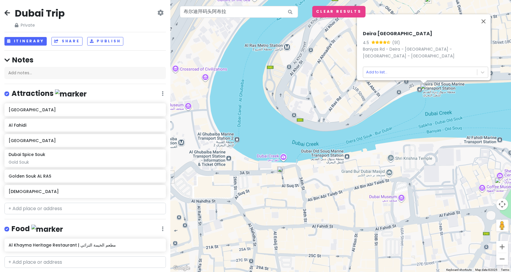
click at [280, 170] on img at bounding box center [280, 169] width 7 height 7
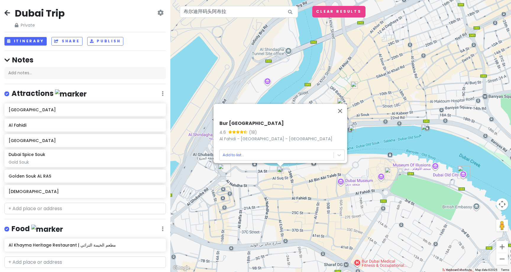
click at [351, 85] on img at bounding box center [353, 84] width 7 height 7
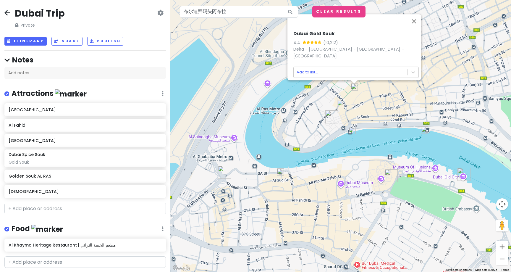
click at [351, 129] on img at bounding box center [351, 130] width 7 height 7
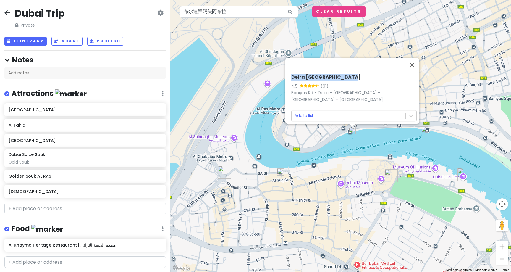
drag, startPoint x: 342, startPoint y: 80, endPoint x: 288, endPoint y: 80, distance: 54.1
click at [291, 80] on h6 "Deira [GEOGRAPHIC_DATA]" at bounding box center [353, 77] width 125 height 6
copy h6 "Deira [GEOGRAPHIC_DATA]"
click at [304, 112] on body "Dubai Trip Private Change Dates Make a Copy Delete Trip Go Pro ⚡️ Give Feedback…" at bounding box center [255, 136] width 511 height 272
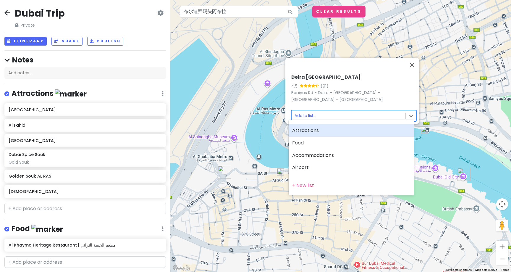
click at [302, 133] on div "Attractions" at bounding box center [350, 130] width 125 height 12
